Goal: Information Seeking & Learning: Learn about a topic

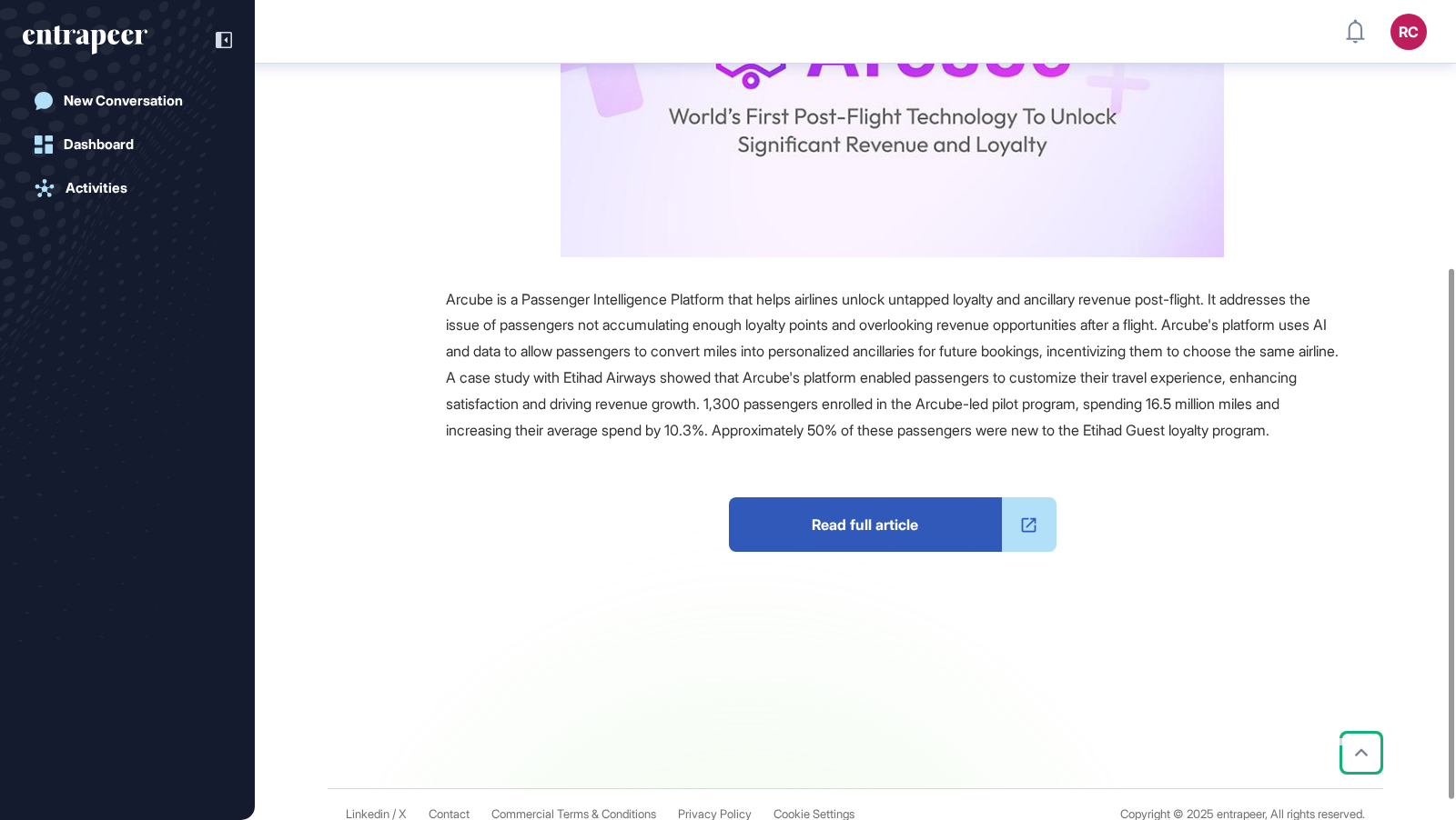
scroll to position [414, 0]
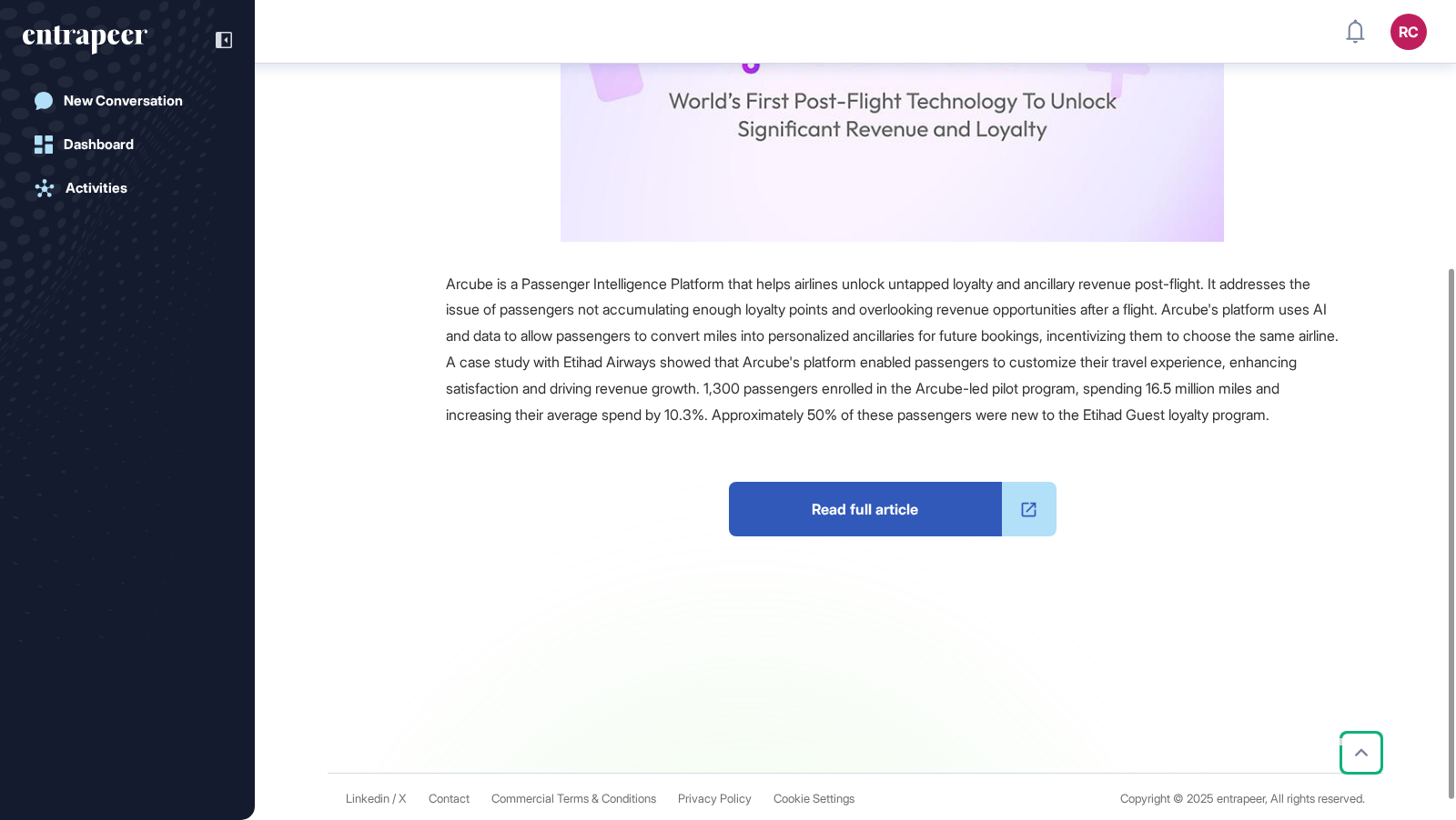
click at [878, 536] on span "Read full article" at bounding box center [865, 510] width 273 height 55
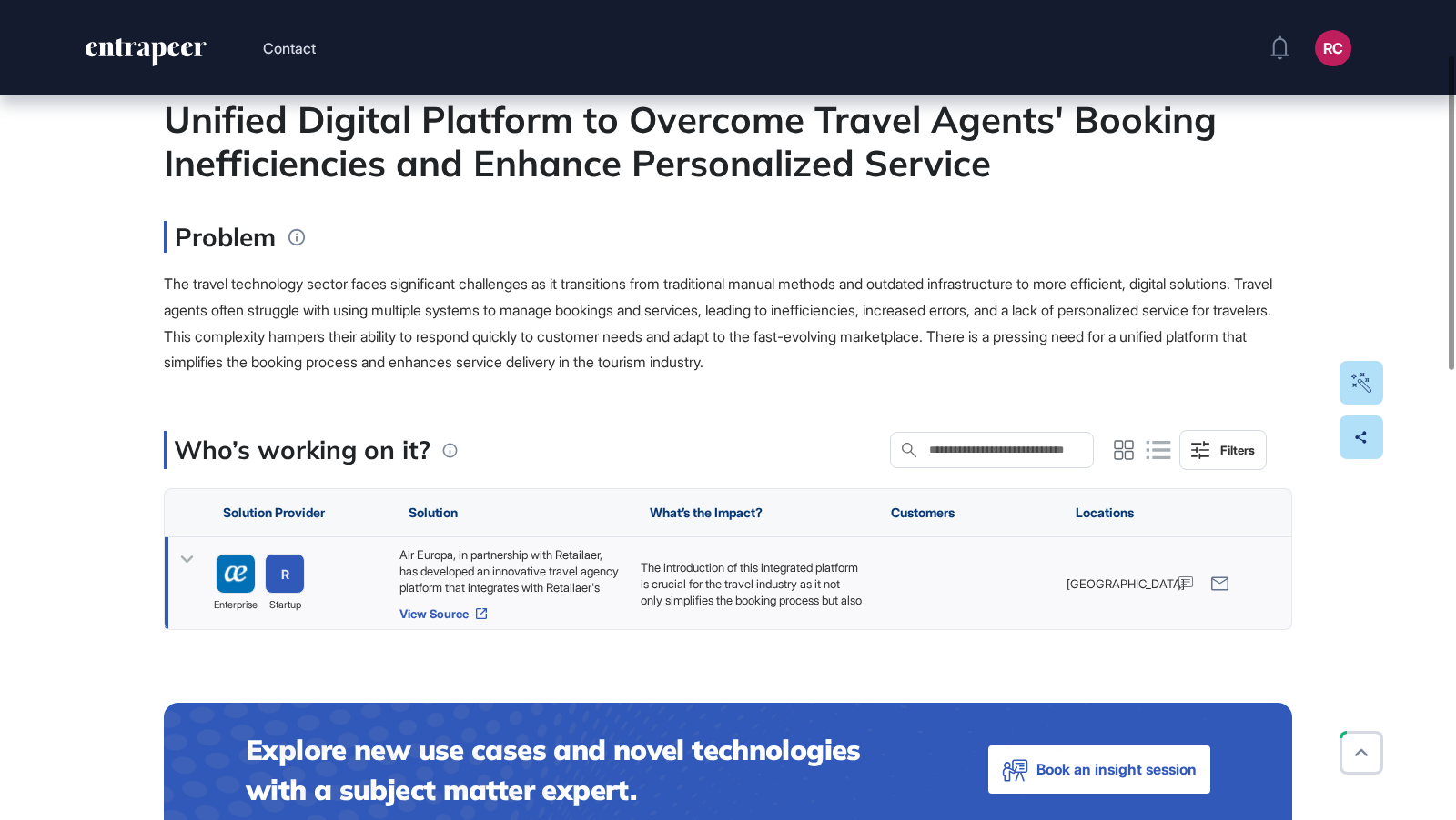
click at [470, 615] on link "View Source" at bounding box center [510, 614] width 223 height 15
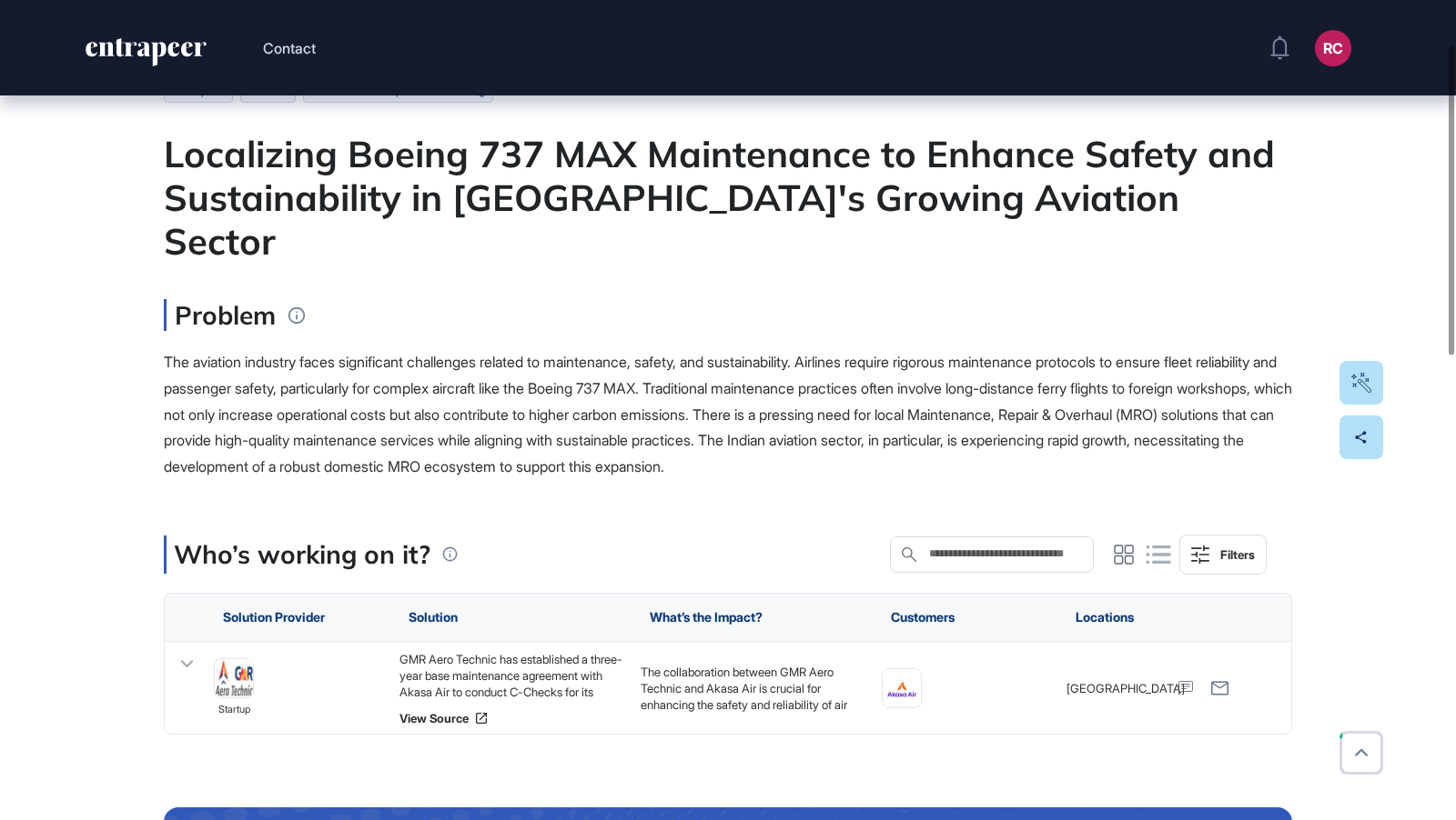
scroll to position [124, 0]
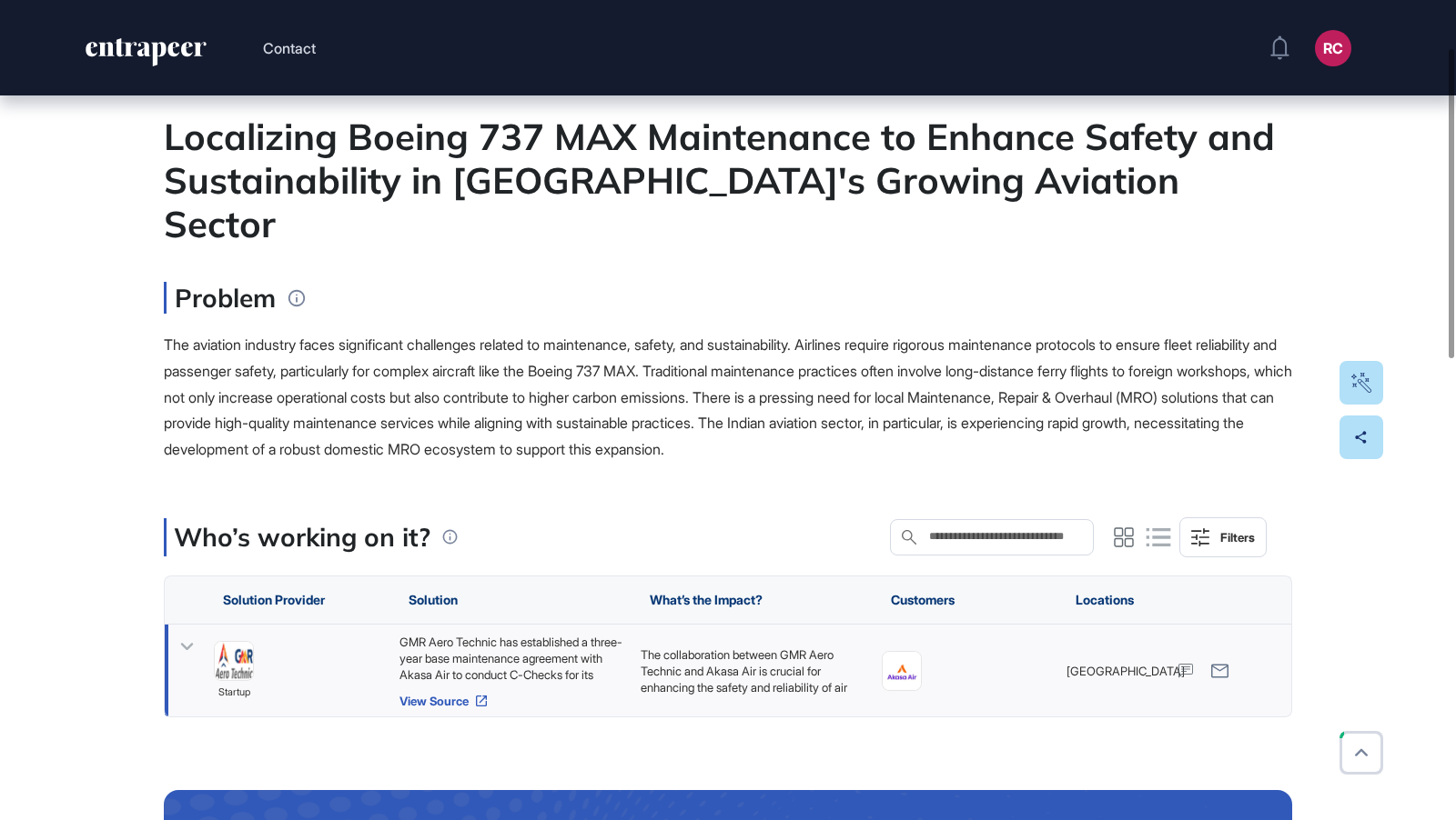
click at [422, 694] on link "View Source" at bounding box center [510, 701] width 223 height 15
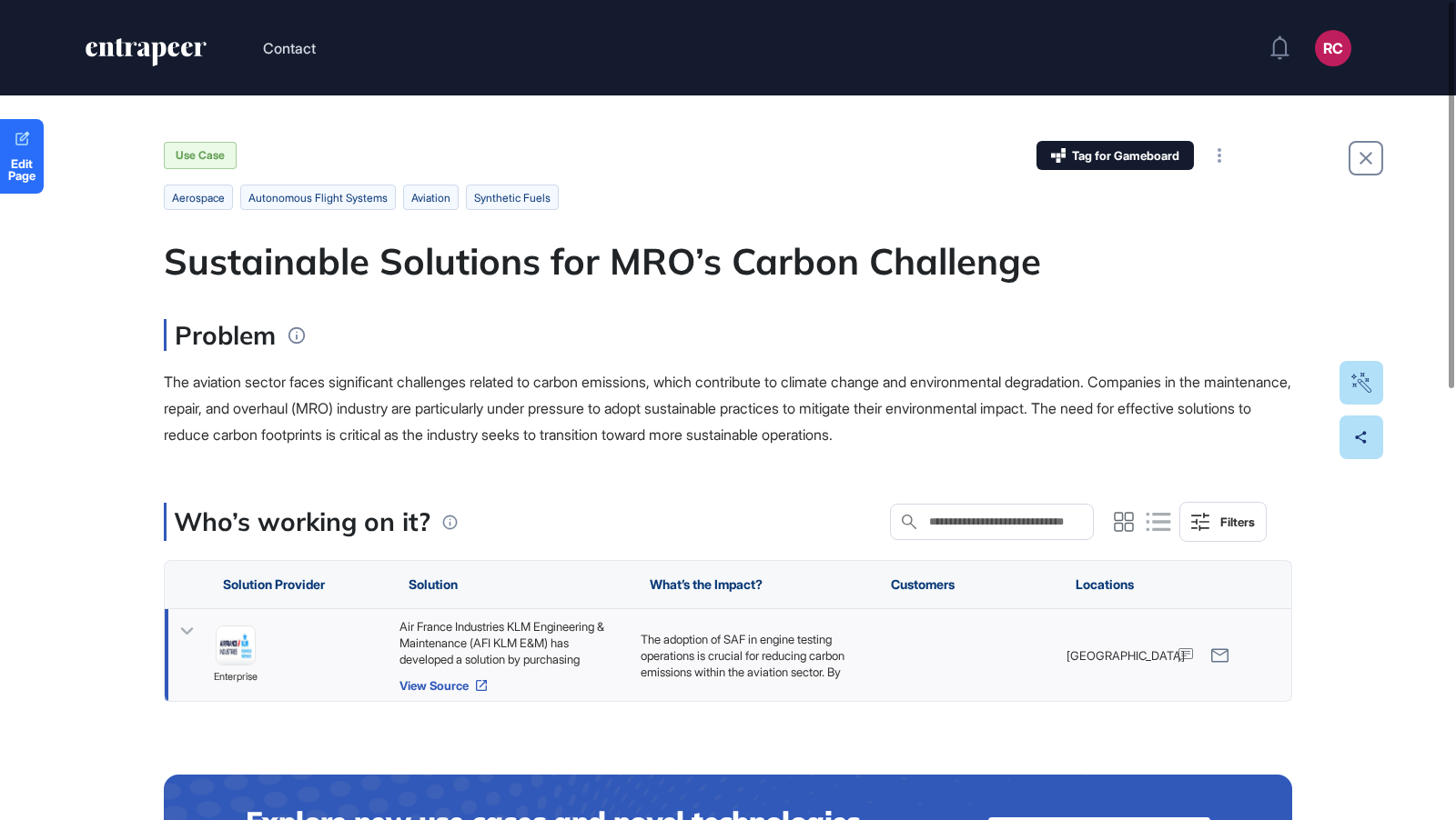
click at [440, 686] on link "View Source" at bounding box center [510, 685] width 223 height 15
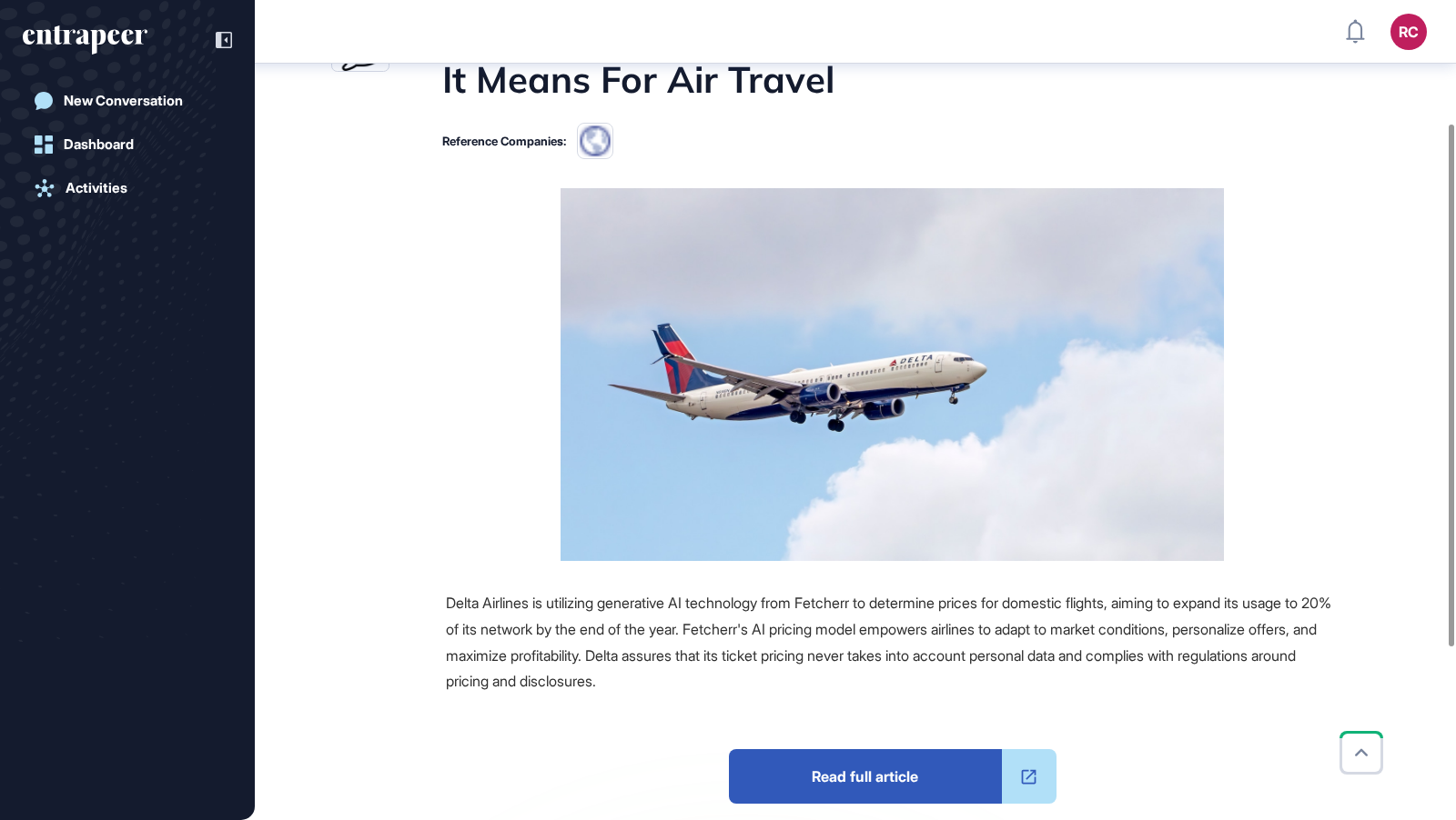
scroll to position [193, 0]
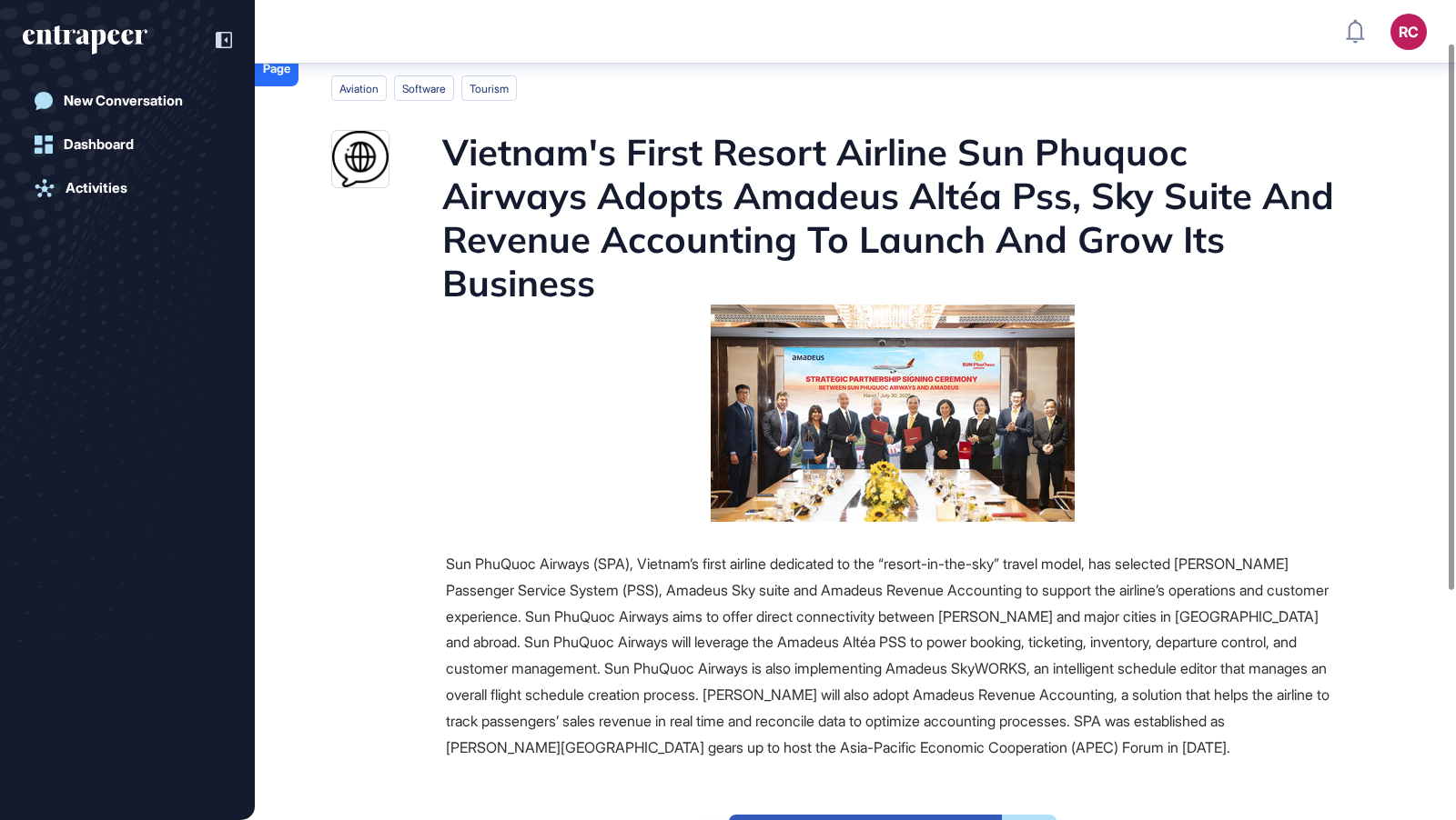
scroll to position [76, 0]
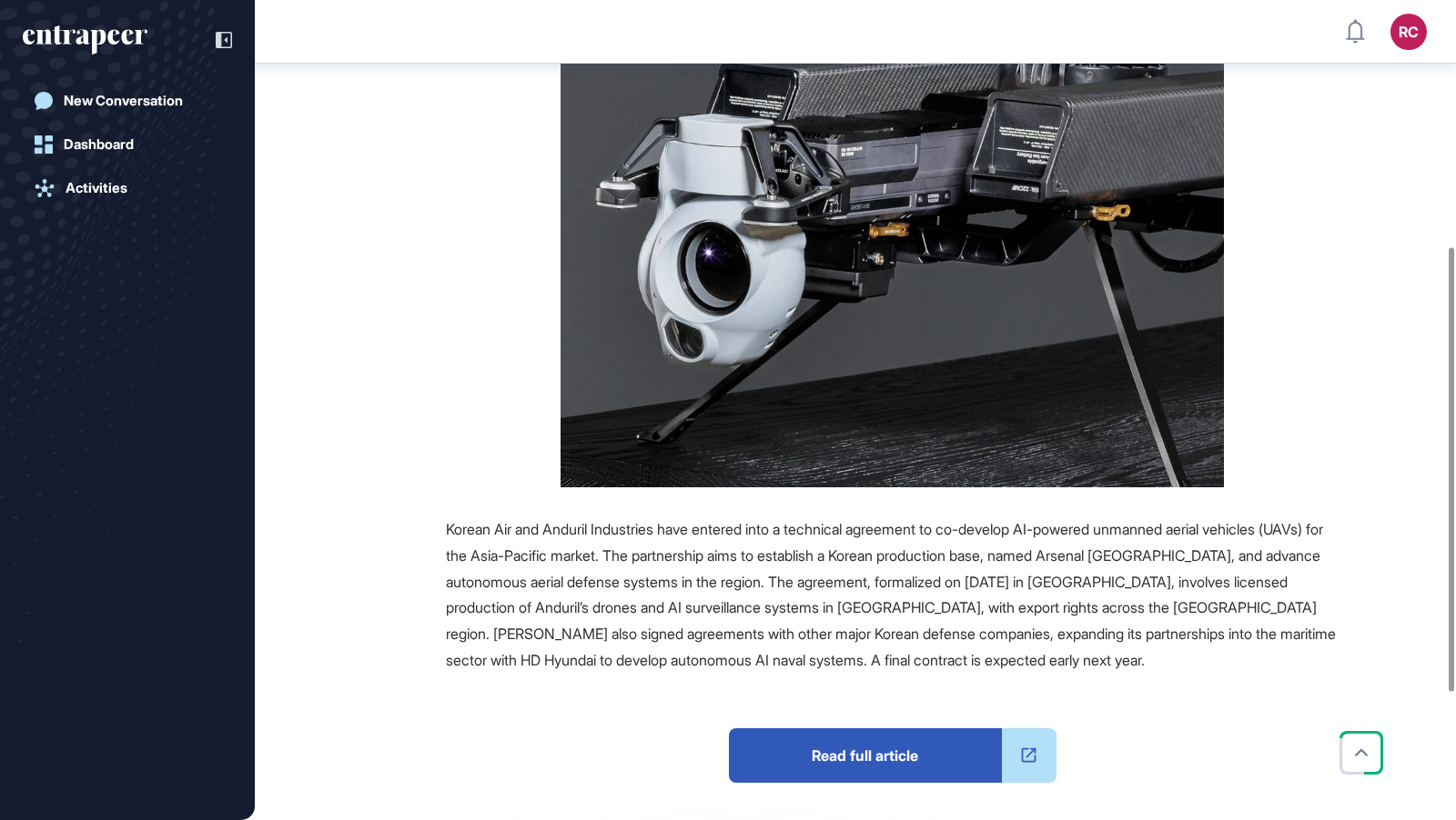
scroll to position [455, 0]
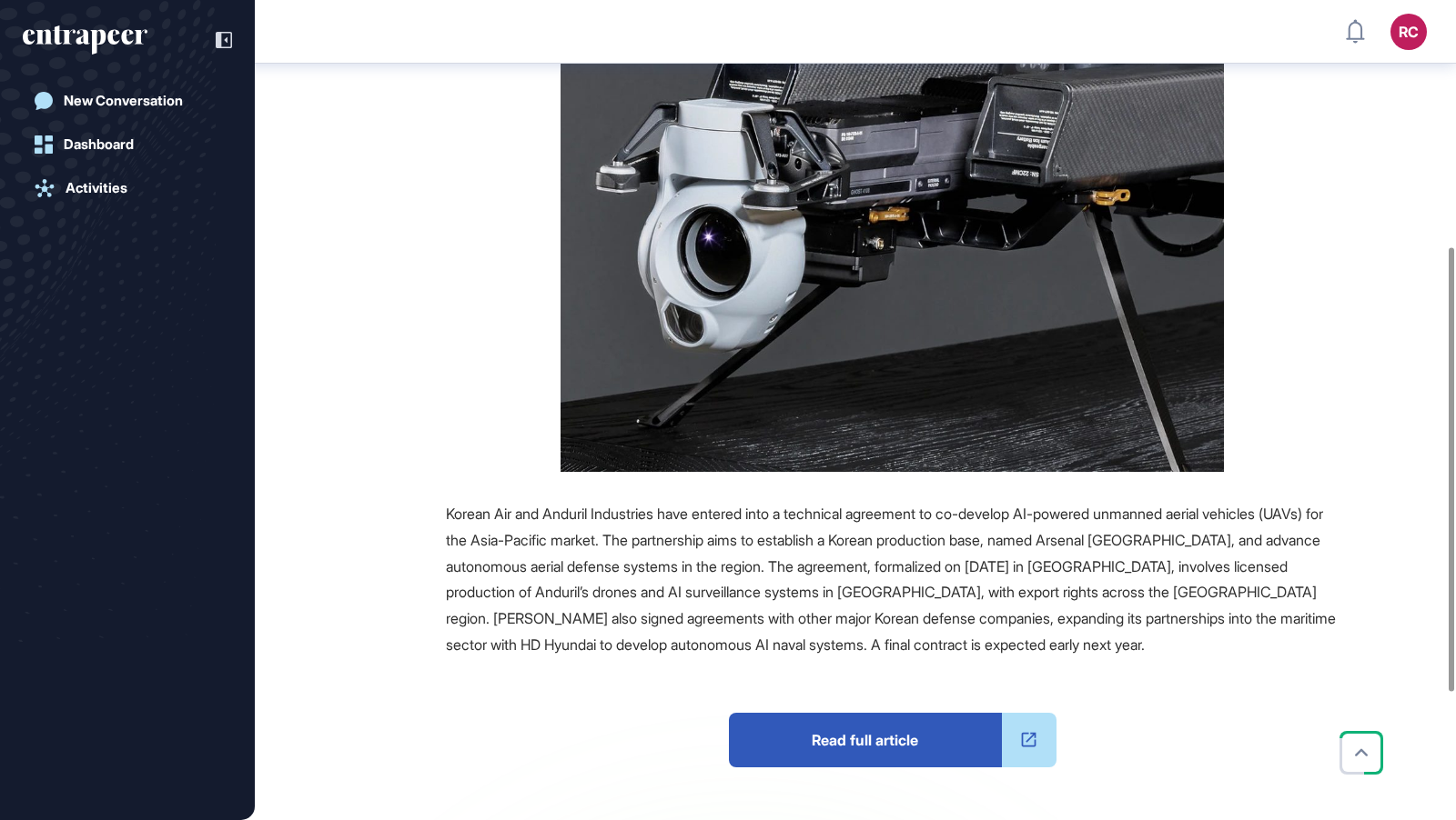
click at [877, 747] on span "Read full article" at bounding box center [865, 740] width 273 height 55
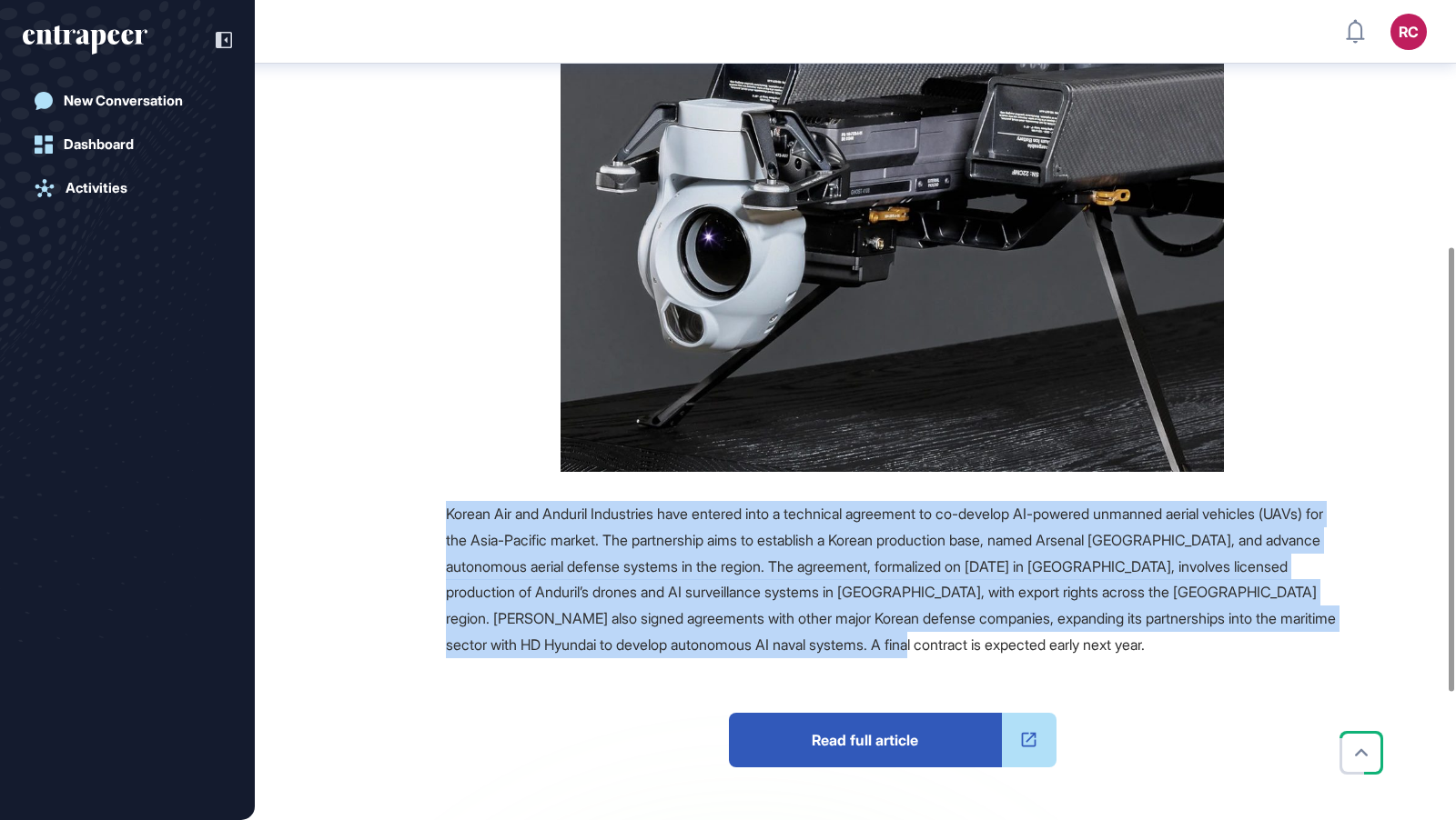
drag, startPoint x: 439, startPoint y: 507, endPoint x: 1086, endPoint y: 653, distance: 663.3
click at [1087, 653] on div "Source Korean Air and Anduril Industries have entered into a technical agreemen…" at bounding box center [835, 406] width 1007 height 1195
copy span "Korean Air and Anduril Industries have entered into a technical agreement to co…"
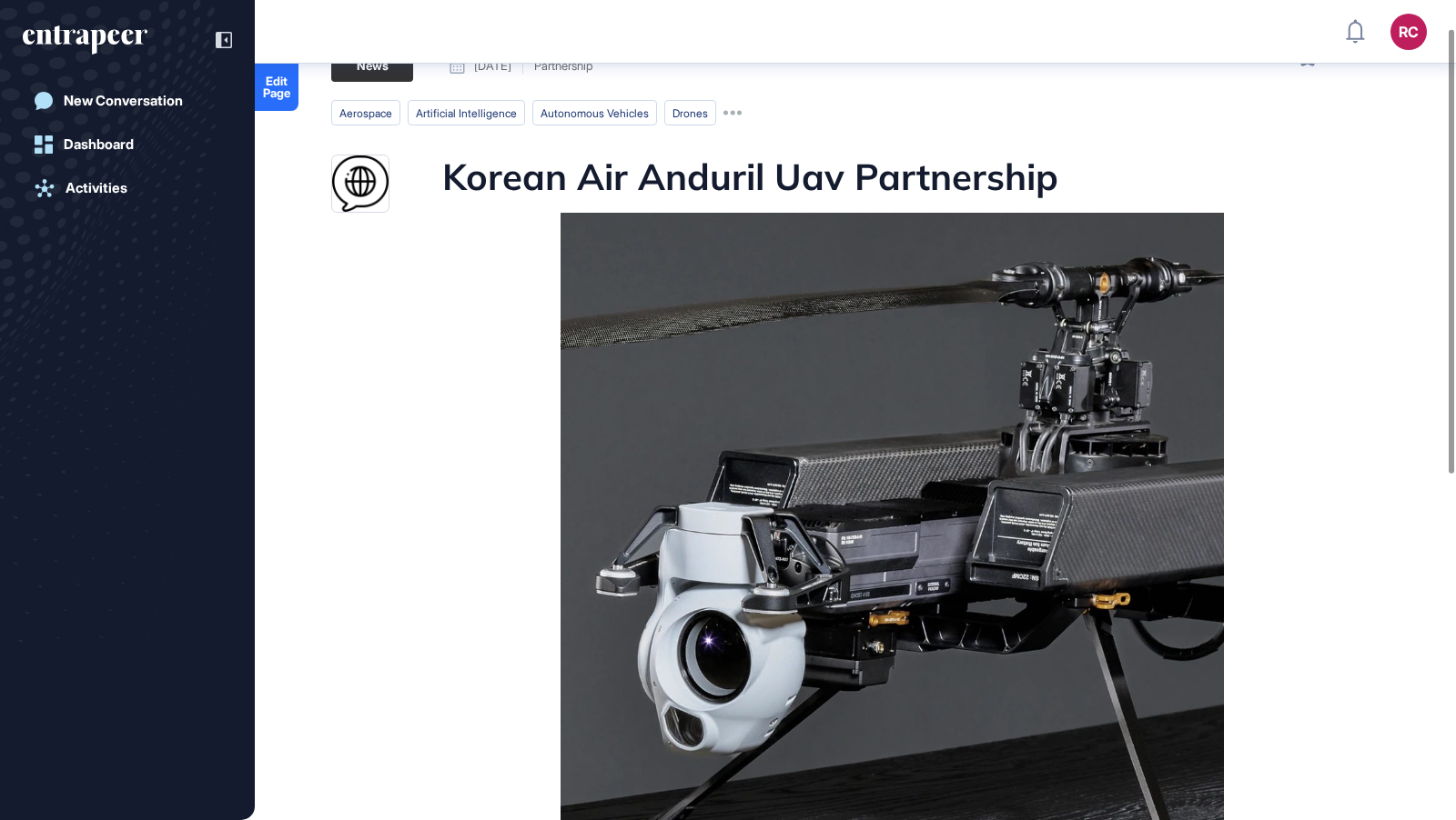
scroll to position [55, 0]
